Goal: Task Accomplishment & Management: Manage account settings

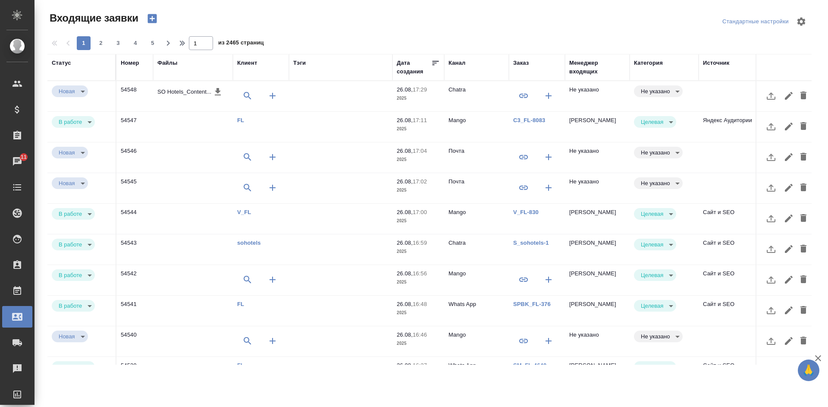
select select "RU"
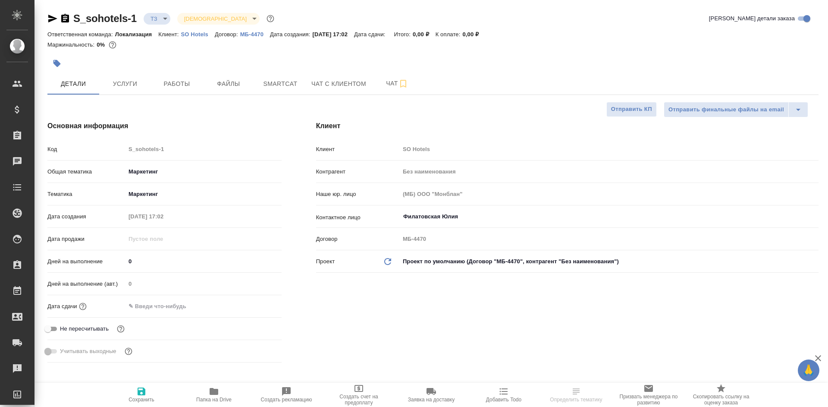
select select "RU"
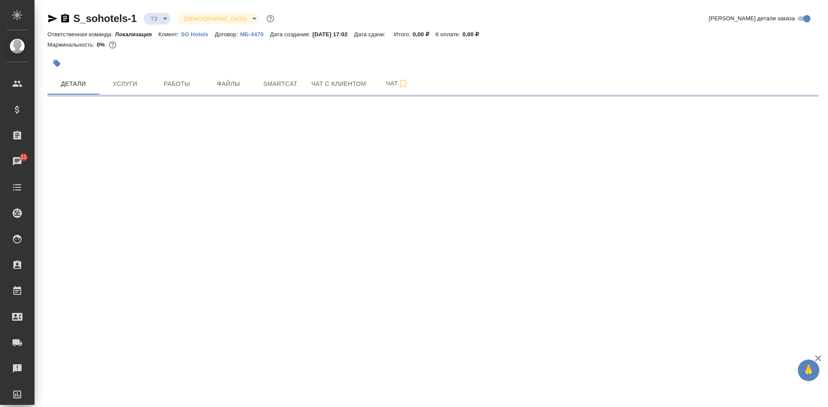
select select "RU"
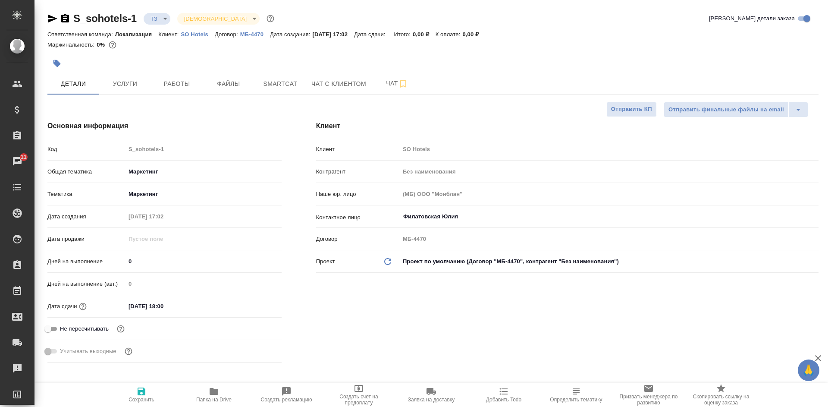
type textarea "x"
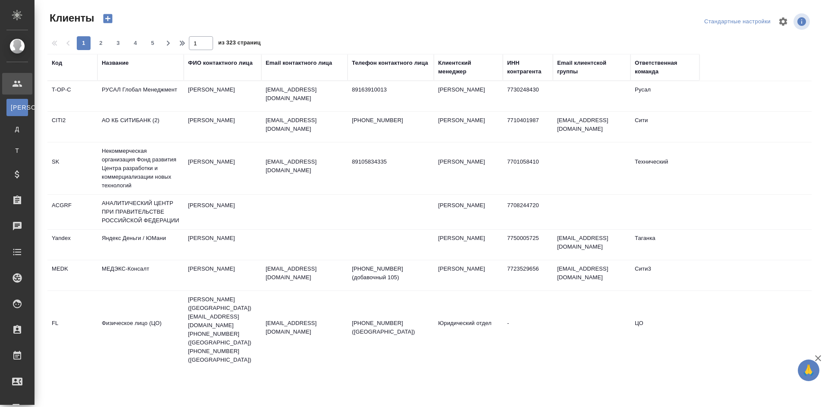
select select "RU"
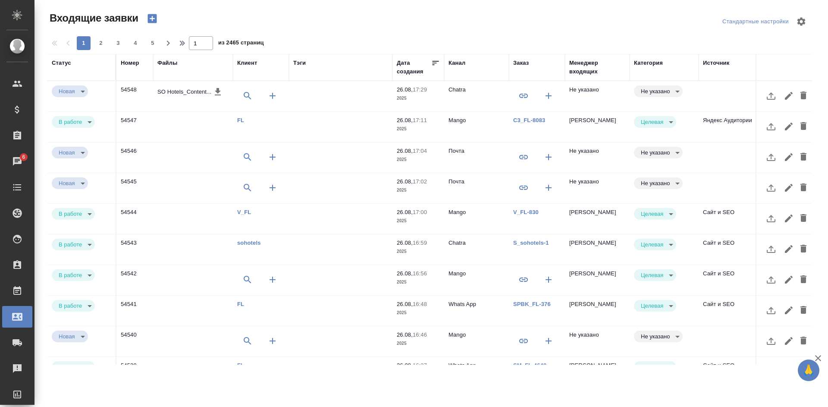
select select "RU"
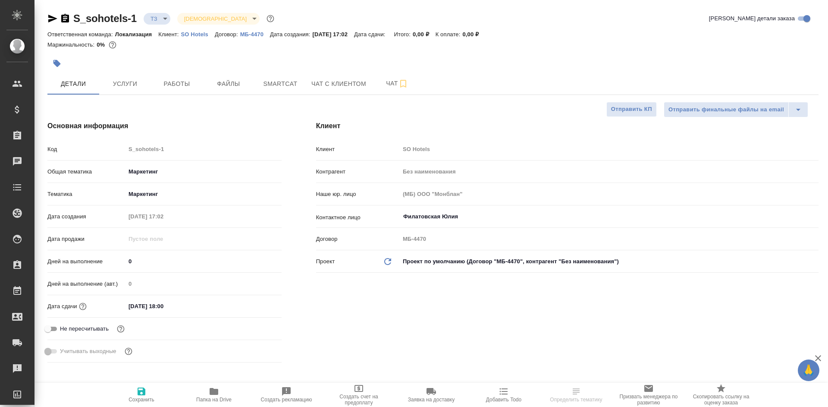
select select "RU"
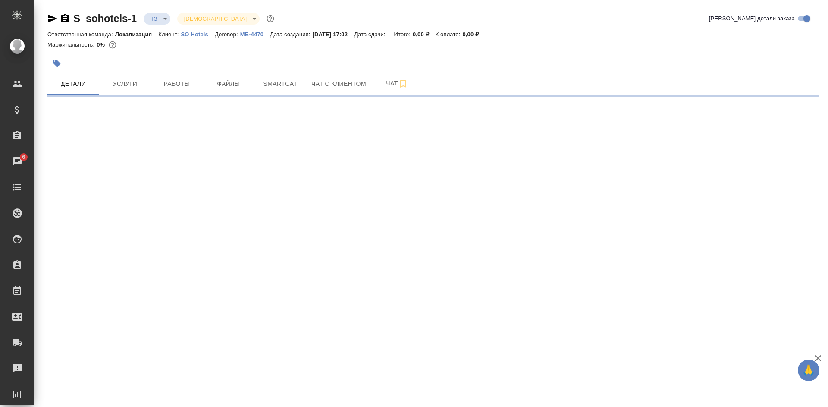
select select "RU"
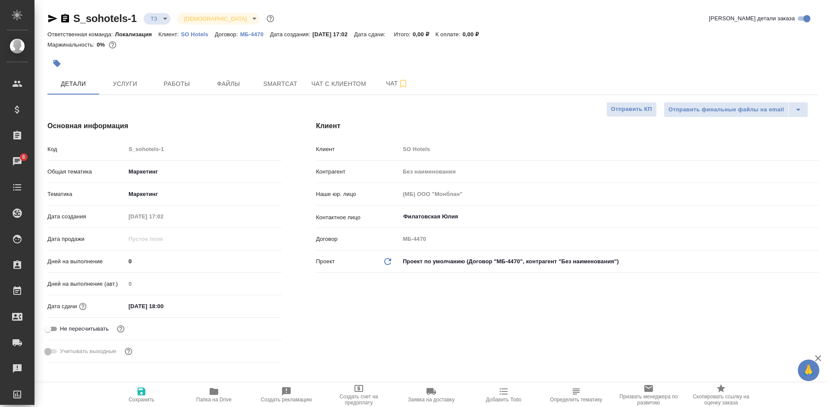
type textarea "x"
